Goal: Obtain resource: Obtain resource

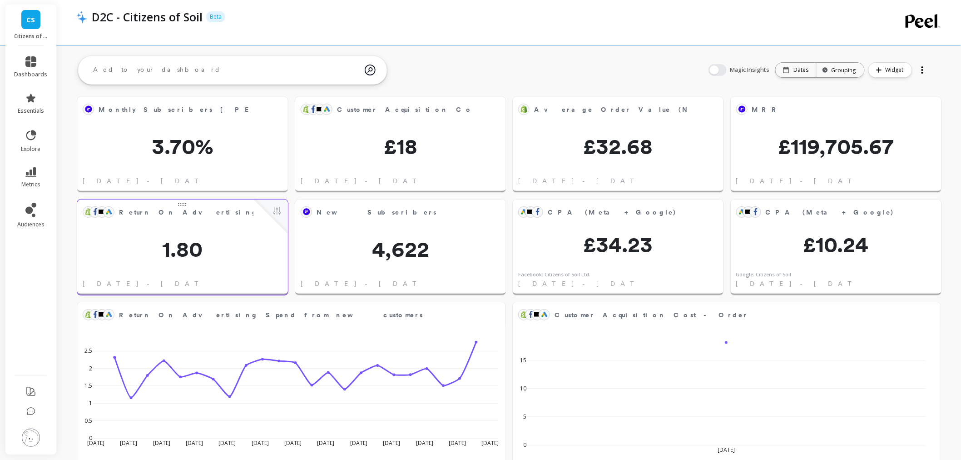
scroll to position [242, 176]
click at [18, 223] on span "audiences" at bounding box center [30, 224] width 27 height 7
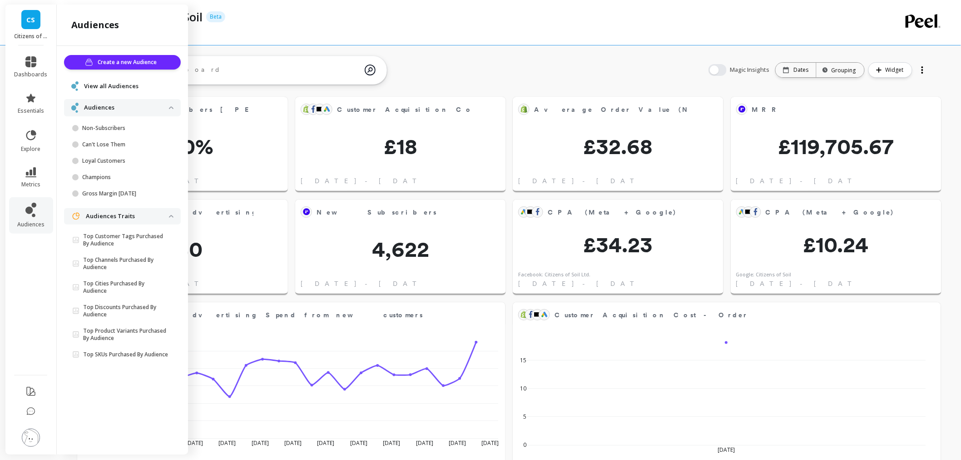
click at [120, 85] on span "View all Audiences" at bounding box center [111, 86] width 55 height 9
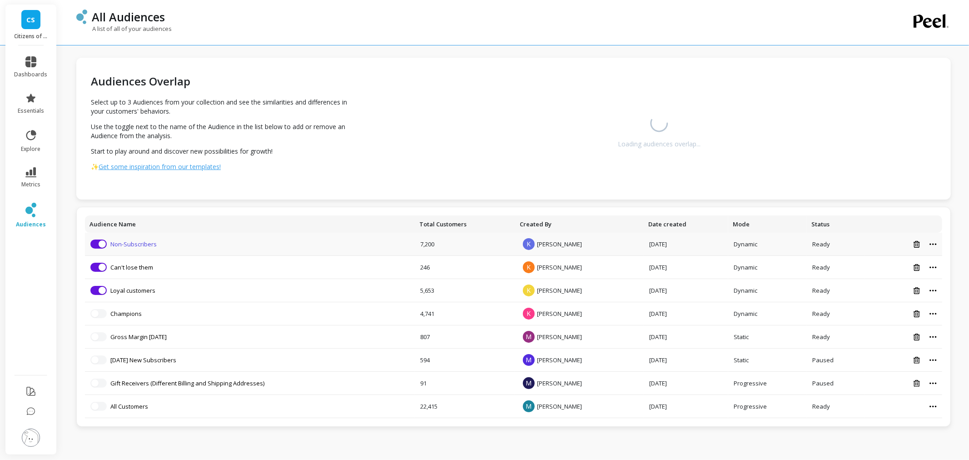
click at [137, 246] on link "Non-Subscribers" at bounding box center [133, 244] width 46 height 8
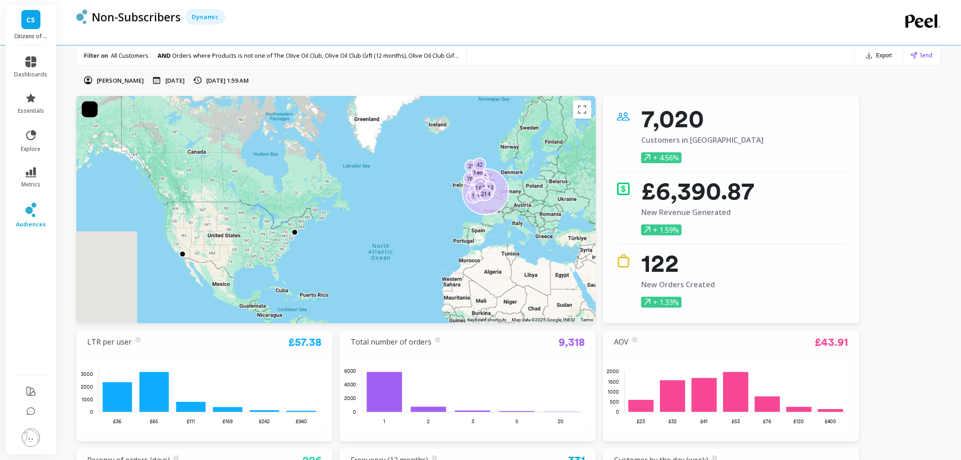
click at [888, 57] on button "Export" at bounding box center [879, 55] width 34 height 13
click at [872, 113] on span "Google Sheets" at bounding box center [863, 112] width 42 height 9
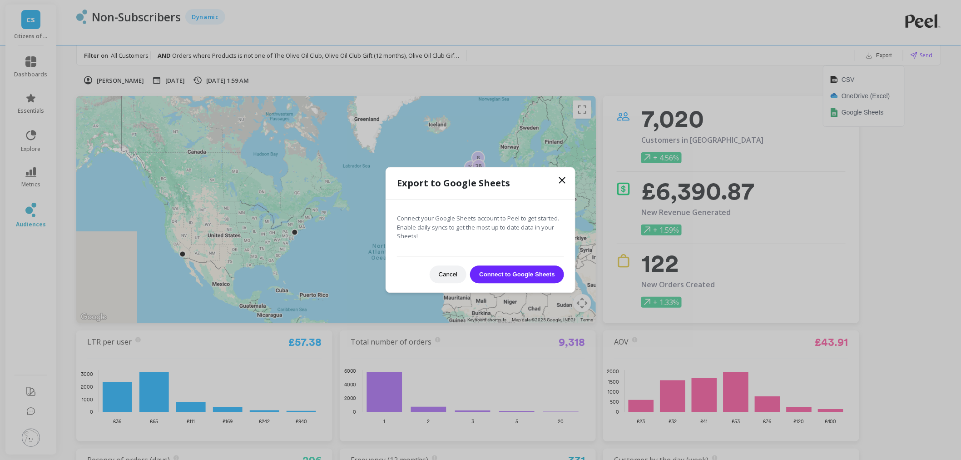
click at [525, 276] on button "Connect to Google Sheets" at bounding box center [517, 274] width 94 height 18
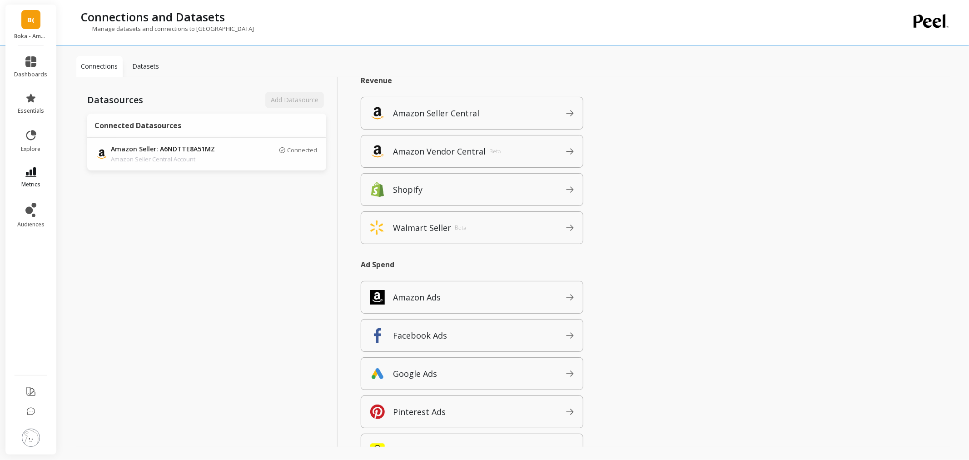
scroll to position [50, 0]
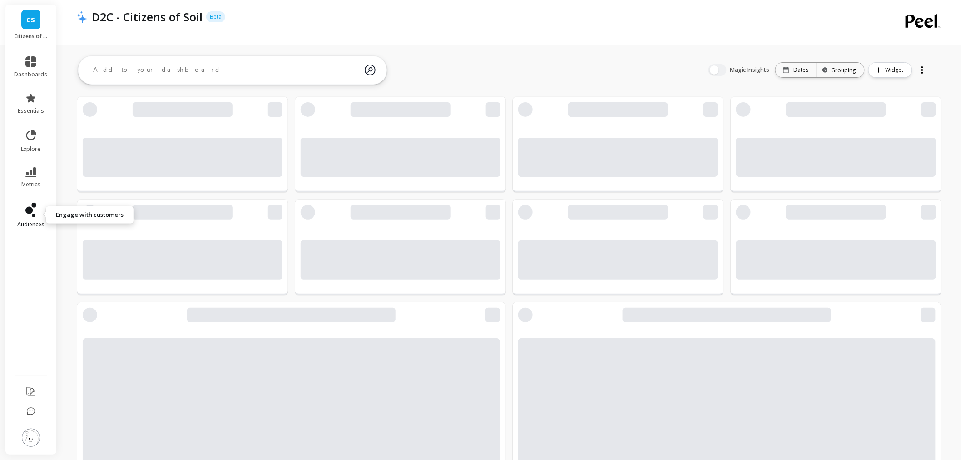
click at [32, 223] on span "audiences" at bounding box center [30, 224] width 27 height 7
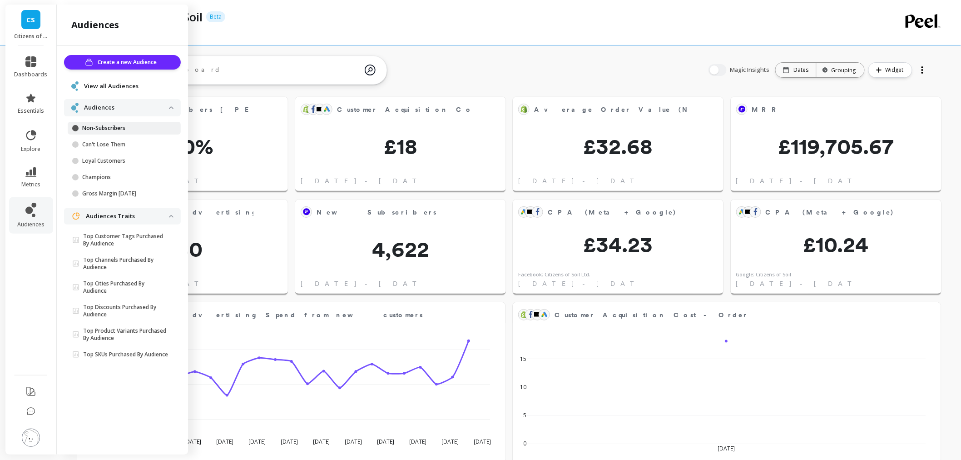
click at [101, 123] on link "Non-Subscribers" at bounding box center [124, 128] width 113 height 13
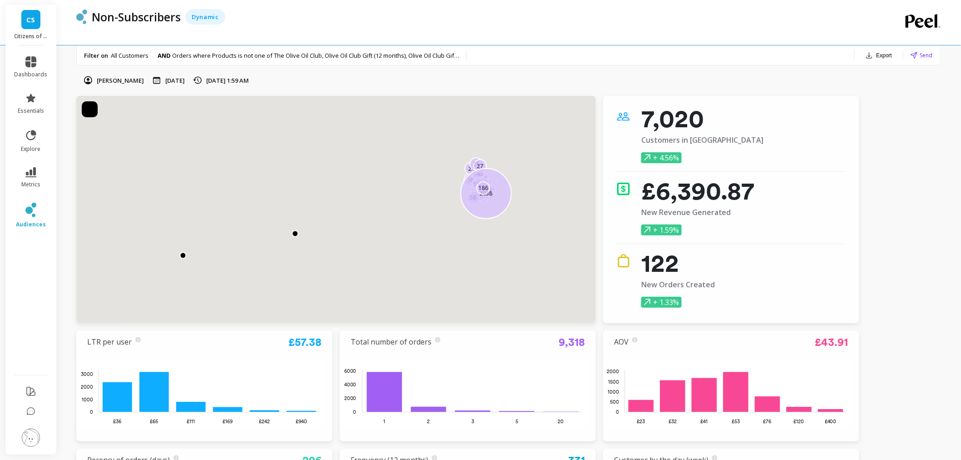
click at [886, 55] on button "Export" at bounding box center [879, 55] width 34 height 13
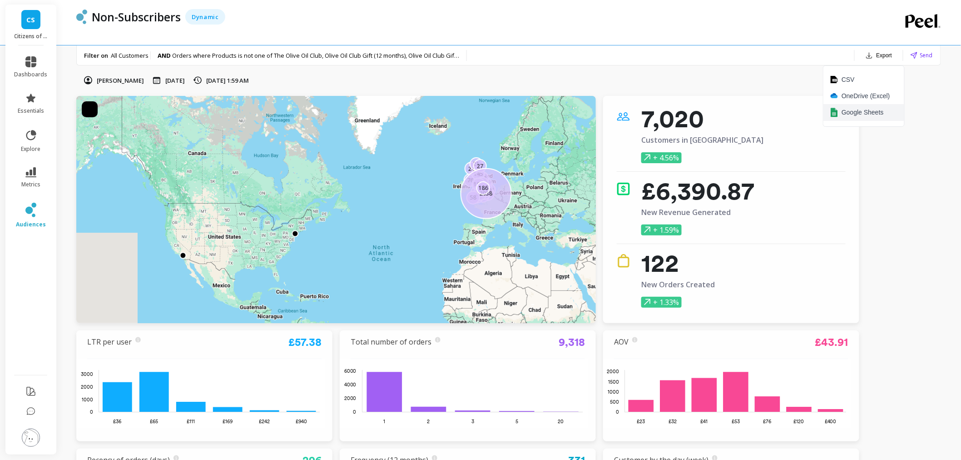
click at [855, 104] on button "Google Sheets" at bounding box center [864, 112] width 81 height 17
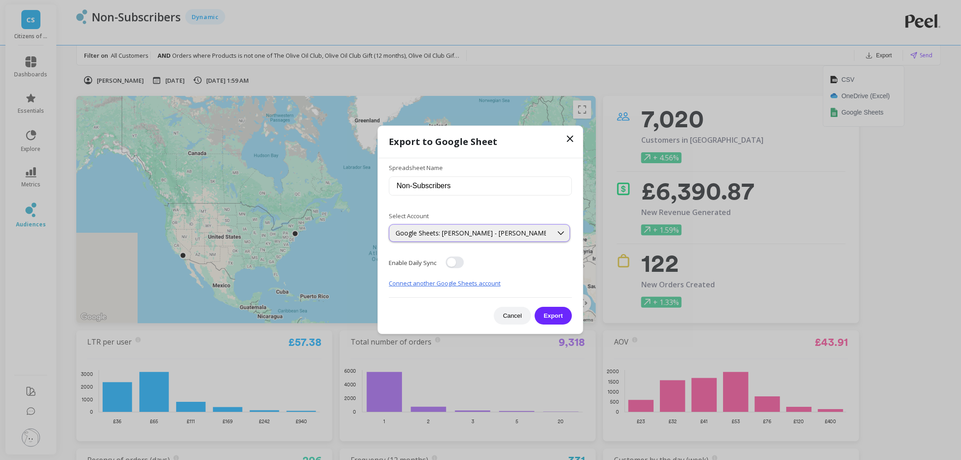
click at [474, 234] on div "Google Sheets: [PERSON_NAME] - [PERSON_NAME]" at bounding box center [471, 233] width 150 height 9
click at [487, 205] on div "Select Account Google Sheets: [PERSON_NAME] - [PERSON_NAME] Google Sheets: [PER…" at bounding box center [480, 226] width 183 height 45
click at [571, 138] on icon at bounding box center [570, 138] width 5 height 5
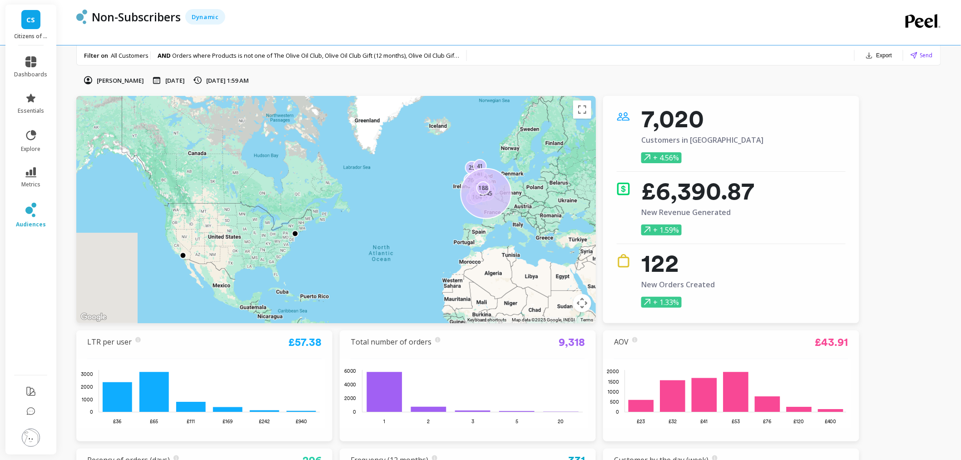
click at [885, 56] on button "Export" at bounding box center [879, 55] width 34 height 13
click at [855, 110] on span "Google Sheets" at bounding box center [863, 112] width 42 height 9
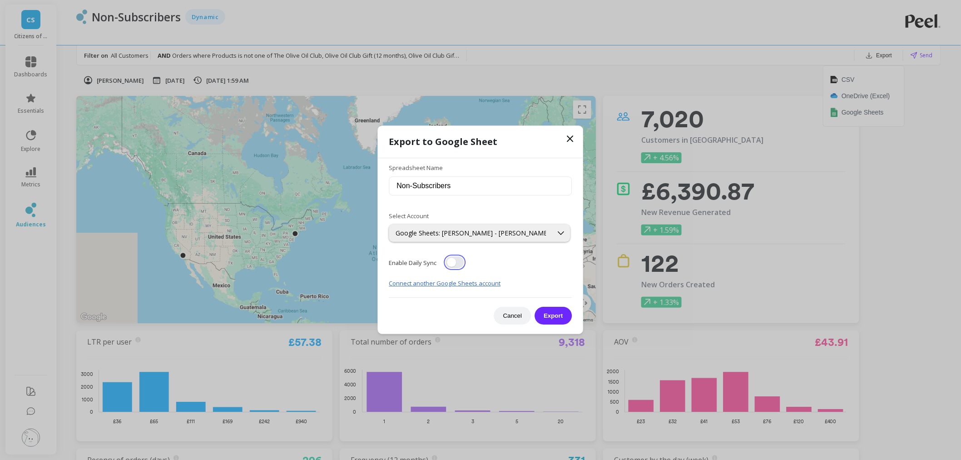
click at [461, 265] on button "button" at bounding box center [455, 263] width 18 height 12
click at [569, 142] on icon at bounding box center [570, 138] width 11 height 11
